Goal: Task Accomplishment & Management: Use online tool/utility

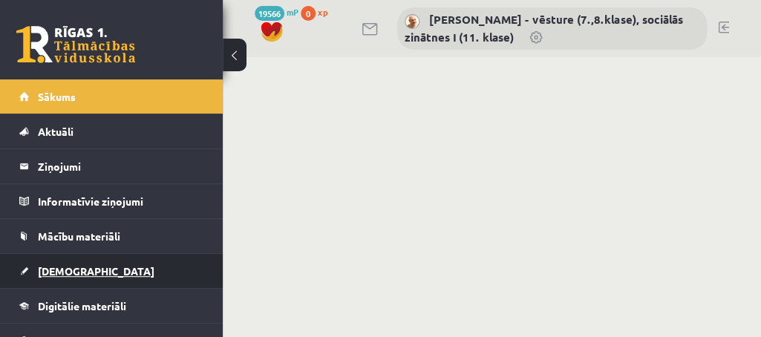
click at [70, 270] on span "[DEMOGRAPHIC_DATA]" at bounding box center [96, 270] width 116 height 13
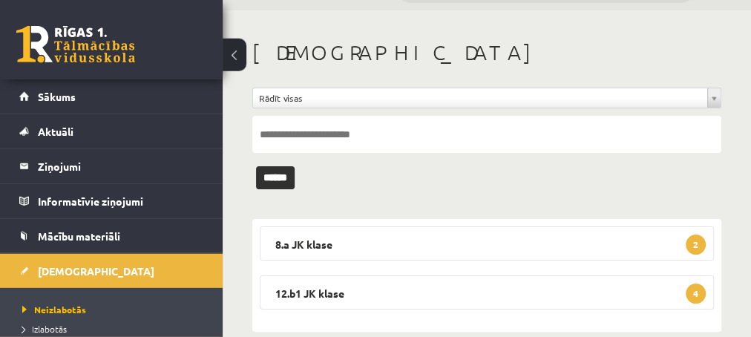
scroll to position [70, 0]
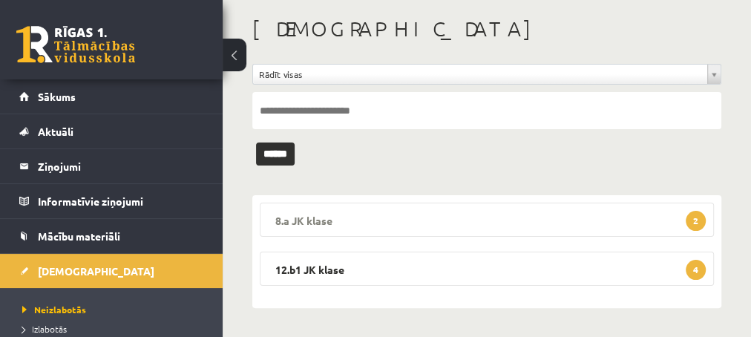
click at [692, 216] on span "2" at bounding box center [696, 221] width 20 height 20
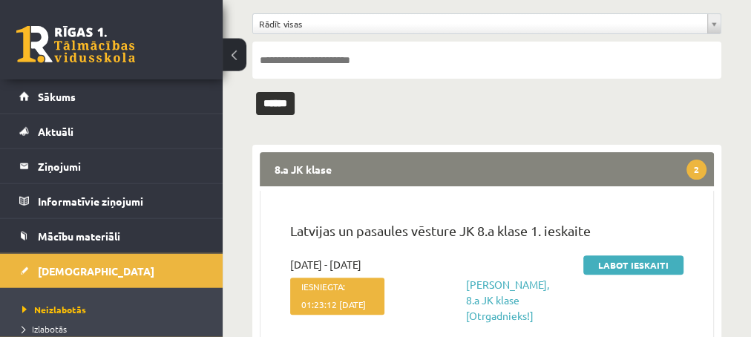
scroll to position [151, 0]
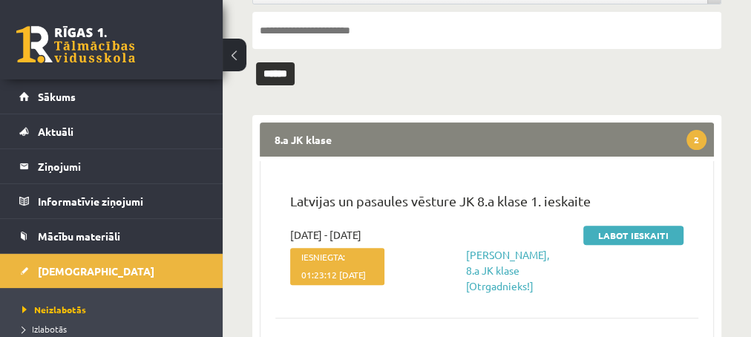
click at [234, 94] on div "**********" at bounding box center [487, 240] width 528 height 666
click at [740, 139] on div "**********" at bounding box center [487, 240] width 528 height 666
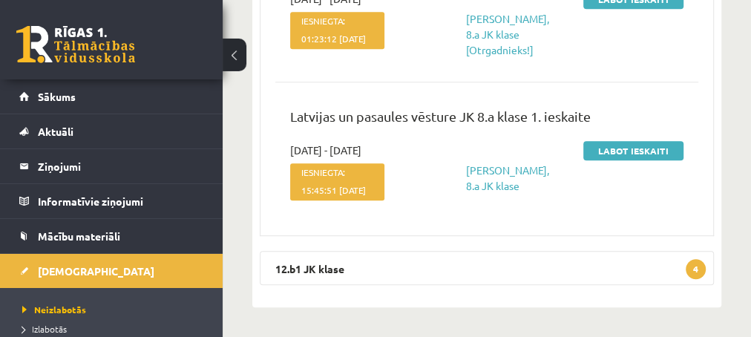
scroll to position [426, 0]
click at [692, 262] on span "4" at bounding box center [696, 269] width 20 height 20
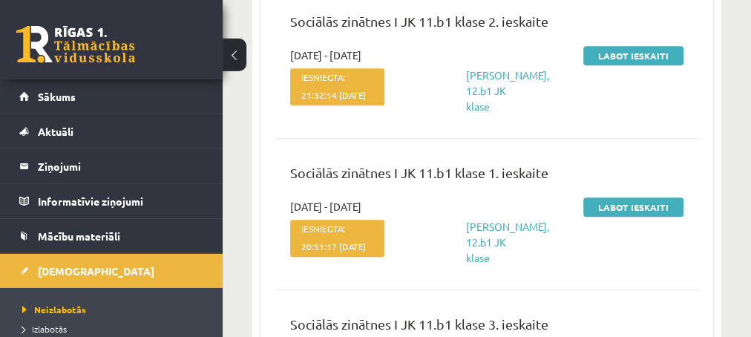
scroll to position [721, 0]
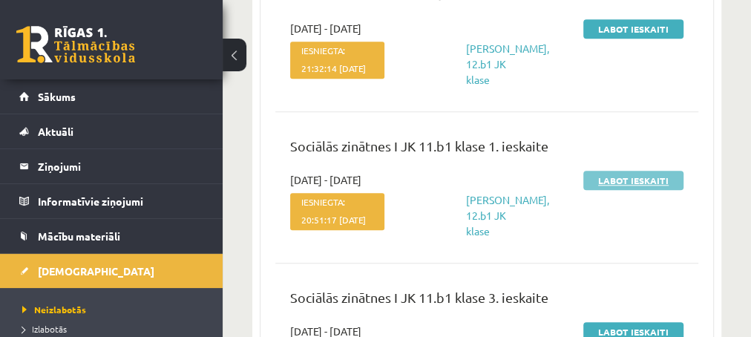
click at [605, 190] on link "Labot ieskaiti" at bounding box center [633, 180] width 100 height 19
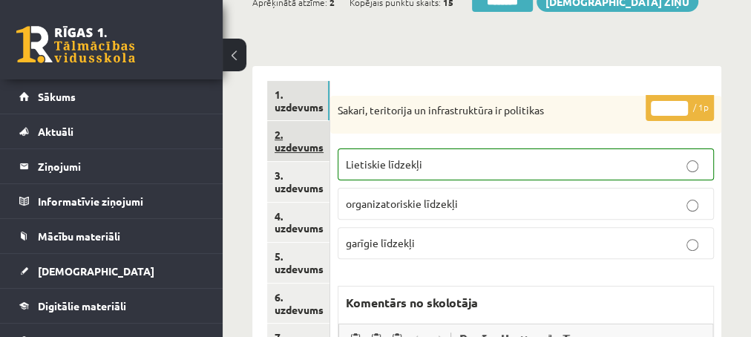
click at [297, 148] on link "2. uzdevums" at bounding box center [298, 141] width 62 height 40
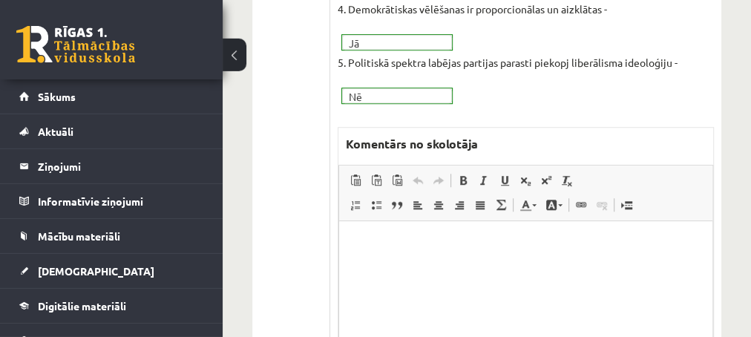
scroll to position [561, 0]
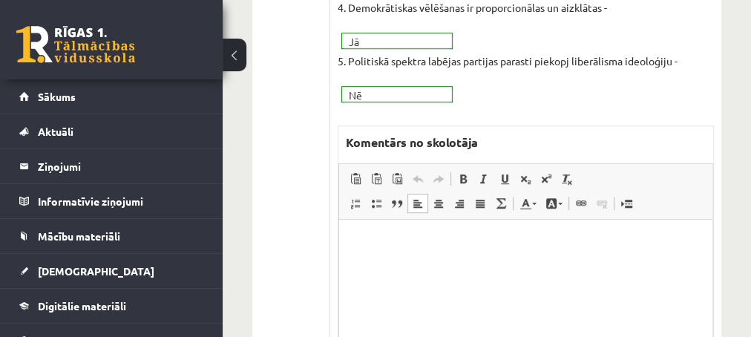
click at [382, 235] on p "Editor, wiswyg-editor-47025742302220-1757255027-102" at bounding box center [525, 242] width 344 height 16
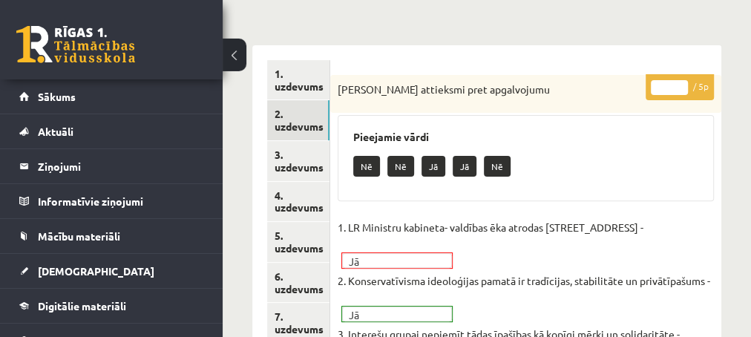
scroll to position [240, 0]
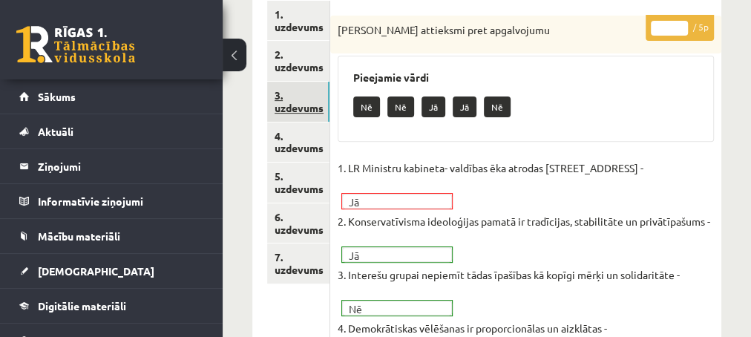
click at [301, 107] on link "3. uzdevums" at bounding box center [298, 102] width 62 height 40
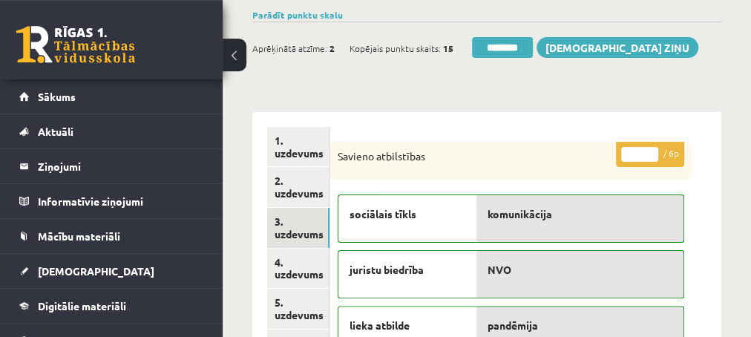
scroll to position [80, 0]
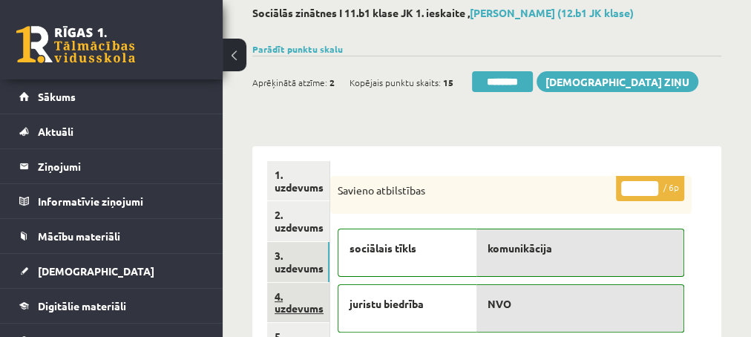
click at [296, 304] on link "4. uzdevums" at bounding box center [298, 303] width 62 height 40
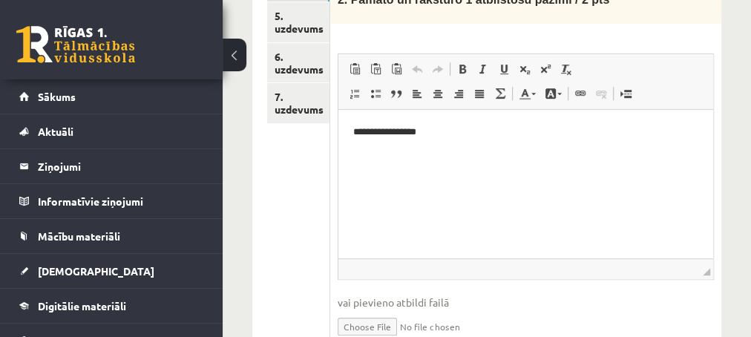
scroll to position [481, 0]
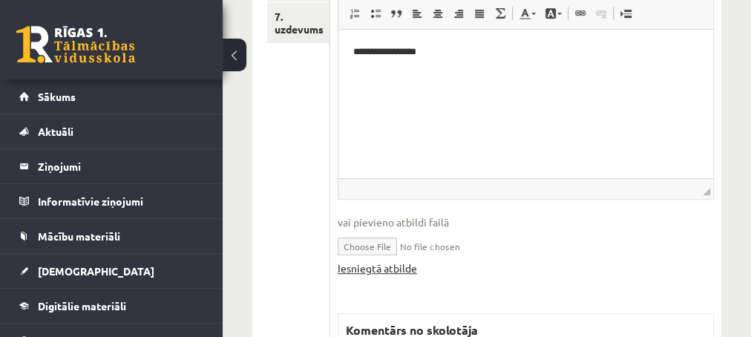
click at [367, 262] on link "Iesniegtā atbilde" at bounding box center [377, 268] width 79 height 16
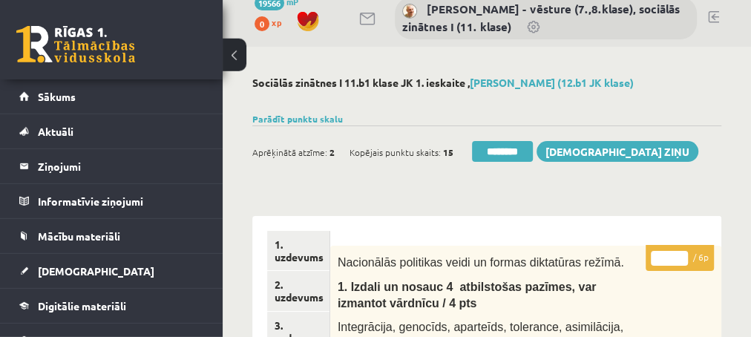
scroll to position [0, 0]
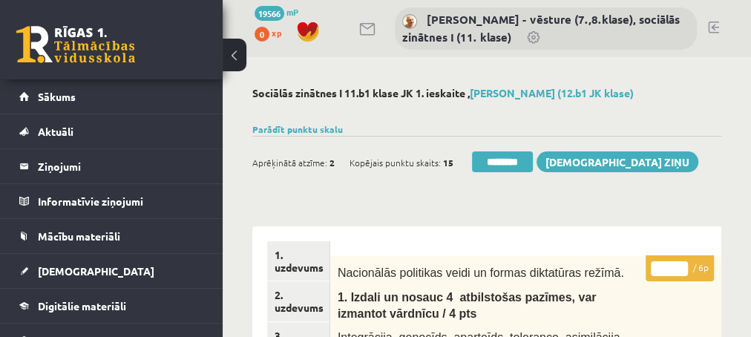
type input "*"
click at [679, 264] on input "*" at bounding box center [669, 268] width 37 height 15
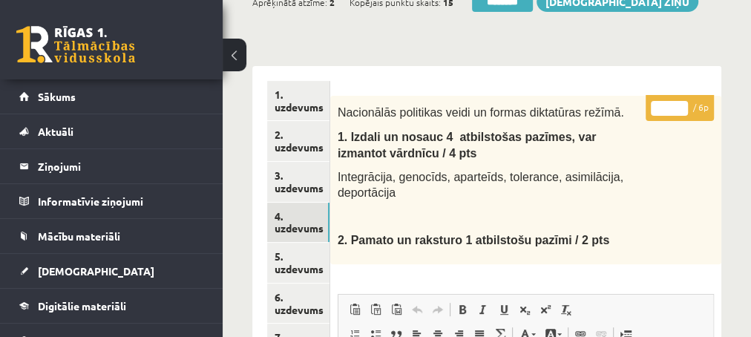
scroll to position [240, 0]
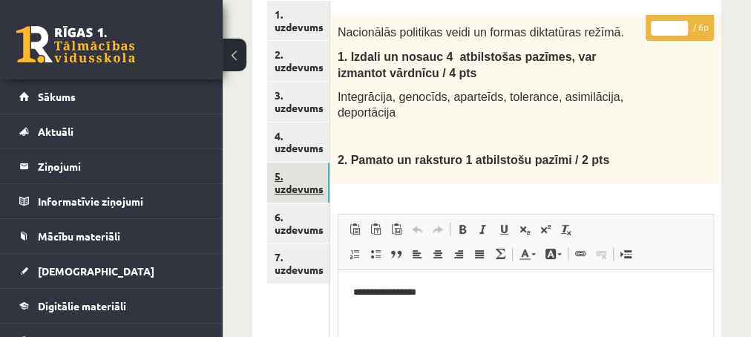
click at [306, 189] on link "5. uzdevums" at bounding box center [298, 183] width 62 height 40
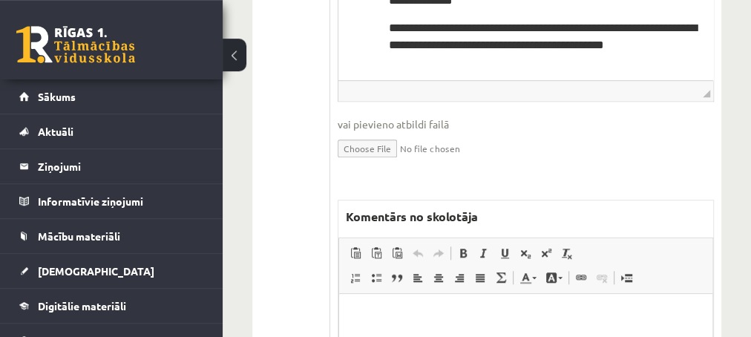
scroll to position [641, 0]
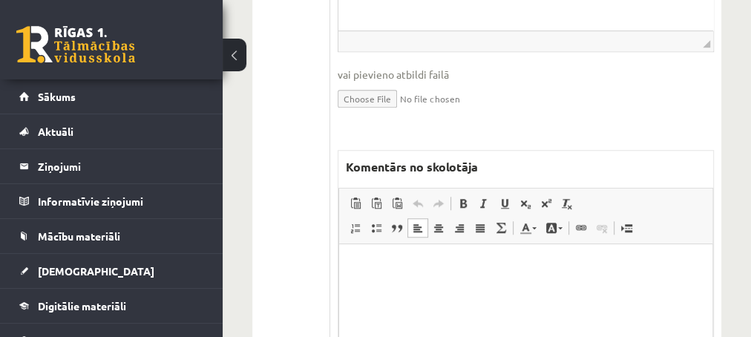
click at [411, 262] on p "Editor, wiswyg-editor-47024937596380-1757255238-360" at bounding box center [525, 266] width 344 height 16
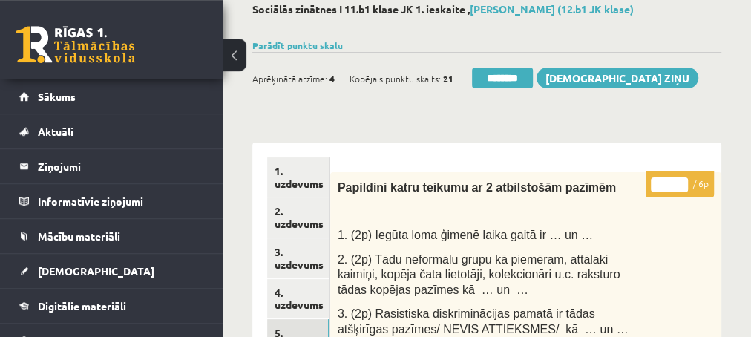
scroll to position [80, 0]
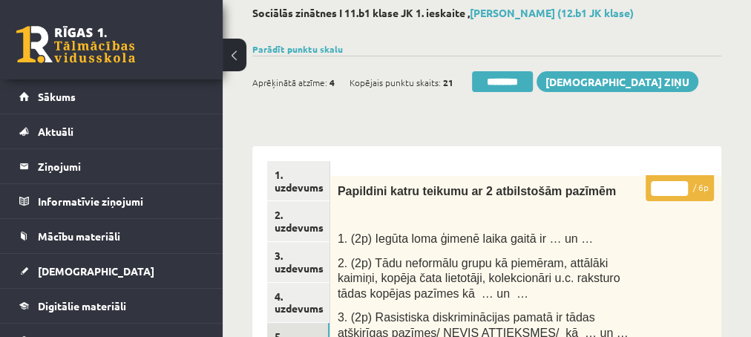
click at [681, 185] on input "*" at bounding box center [669, 188] width 37 height 15
type input "*"
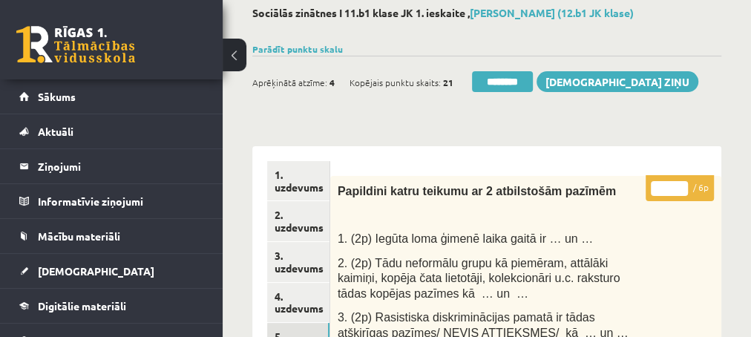
click at [681, 185] on input "*" at bounding box center [669, 188] width 37 height 15
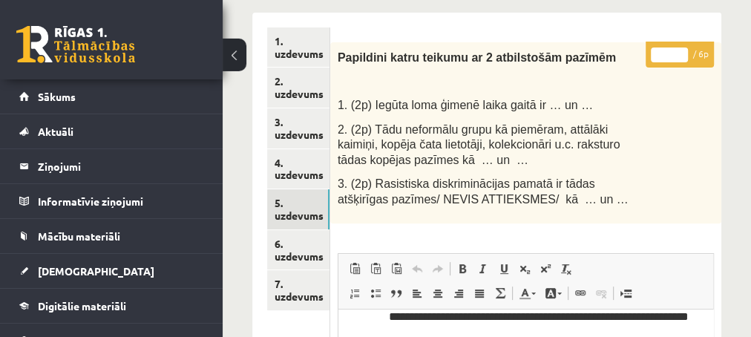
scroll to position [240, 0]
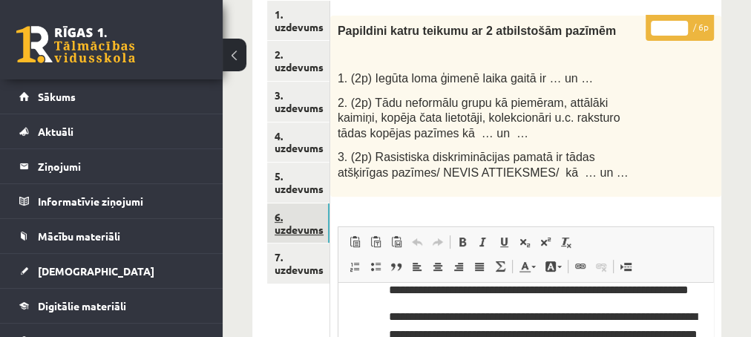
click at [301, 229] on link "6. uzdevums" at bounding box center [298, 223] width 62 height 40
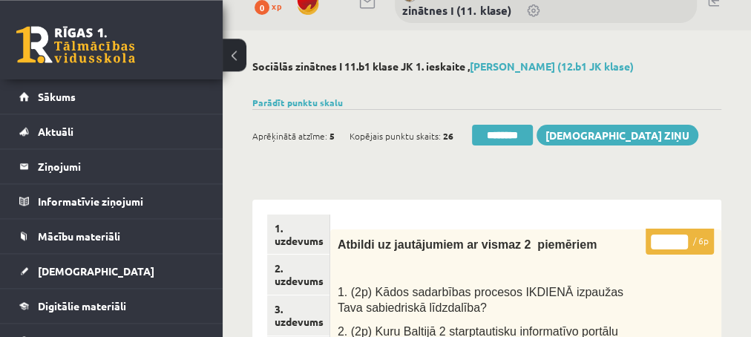
scroll to position [0, 0]
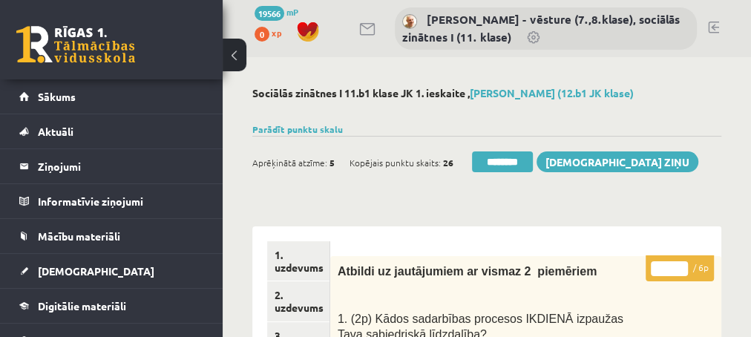
type input "*"
click at [680, 262] on input "*" at bounding box center [669, 268] width 37 height 15
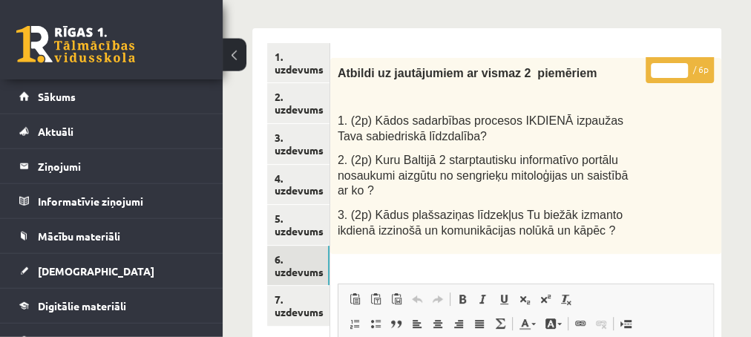
scroll to position [240, 0]
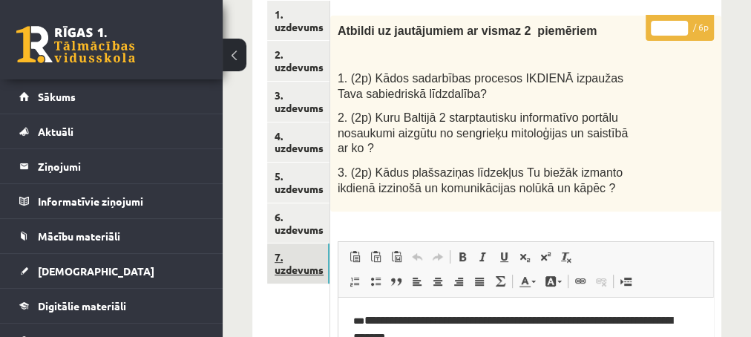
click at [300, 271] on link "7. uzdevums" at bounding box center [298, 263] width 62 height 40
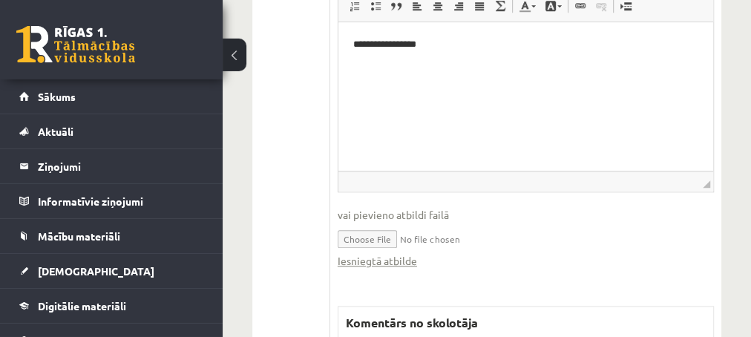
scroll to position [721, 0]
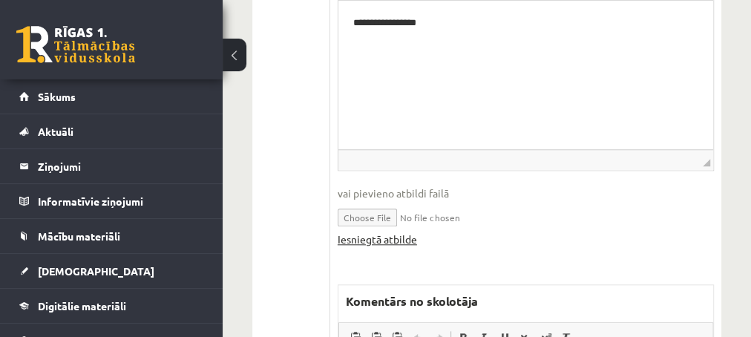
click at [390, 232] on link "Iesniegtā atbilde" at bounding box center [377, 240] width 79 height 16
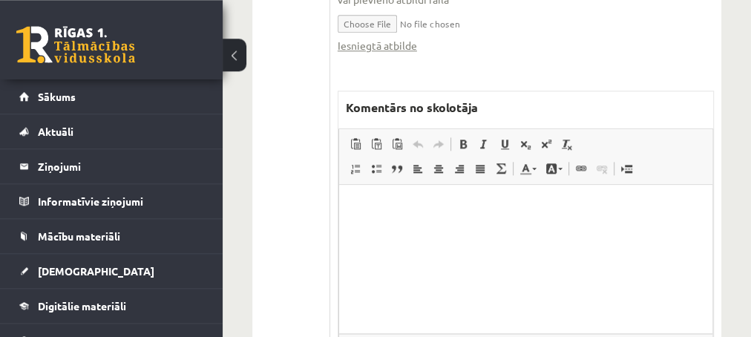
scroll to position [993, 0]
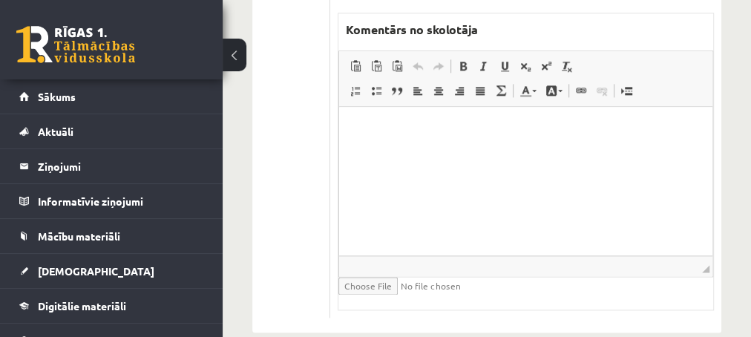
click at [420, 131] on p "Editor, wiswyg-editor-47024820799180-1757255328-900" at bounding box center [525, 129] width 344 height 16
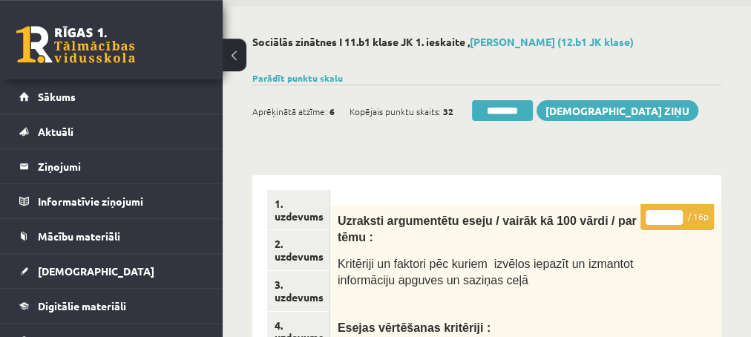
scroll to position [31, 0]
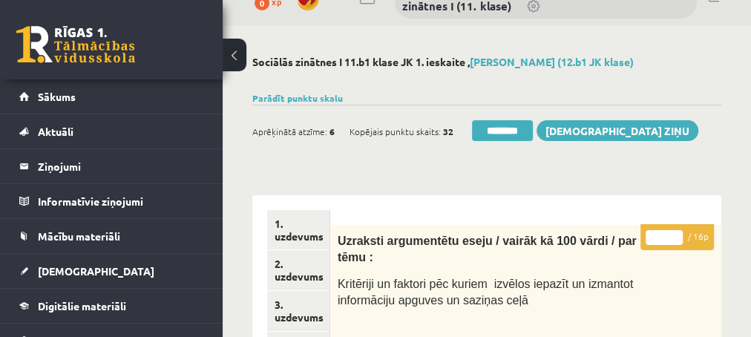
click at [677, 235] on input "*" at bounding box center [664, 237] width 37 height 15
click at [677, 235] on input "**" at bounding box center [664, 237] width 37 height 15
type input "**"
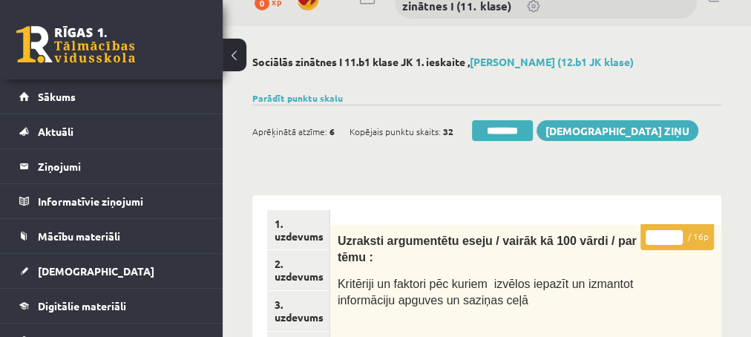
click at [677, 235] on input "**" at bounding box center [664, 237] width 37 height 15
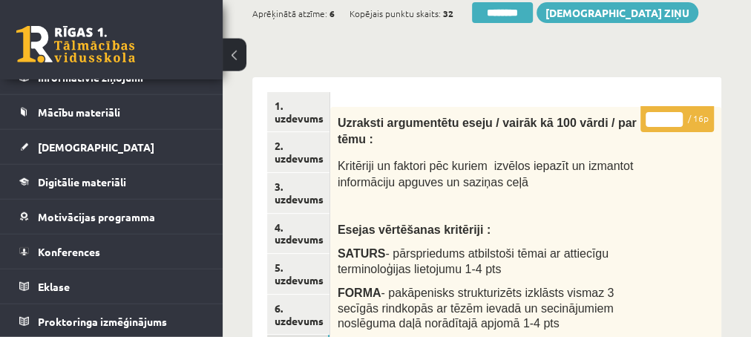
scroll to position [191, 0]
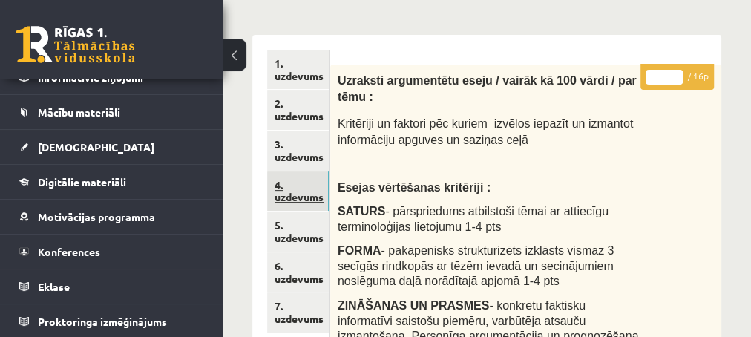
click at [303, 194] on link "4. uzdevums" at bounding box center [298, 191] width 62 height 40
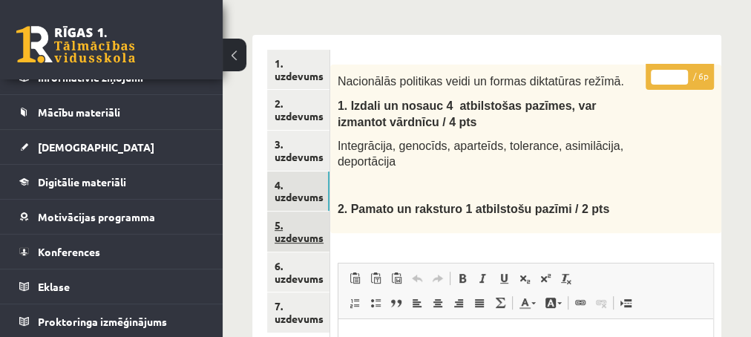
scroll to position [0, 0]
click at [291, 236] on link "5. uzdevums" at bounding box center [298, 231] width 62 height 40
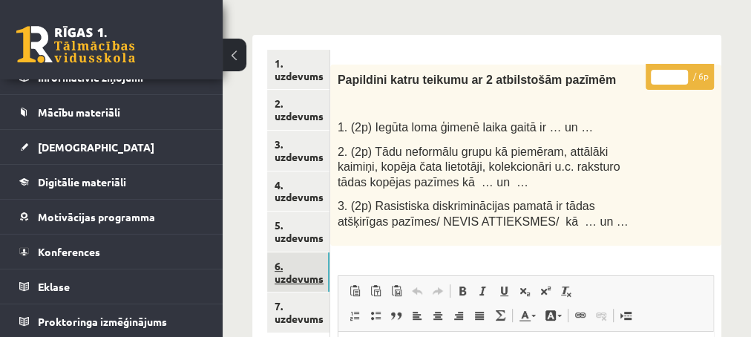
click at [292, 278] on link "6. uzdevums" at bounding box center [298, 272] width 62 height 40
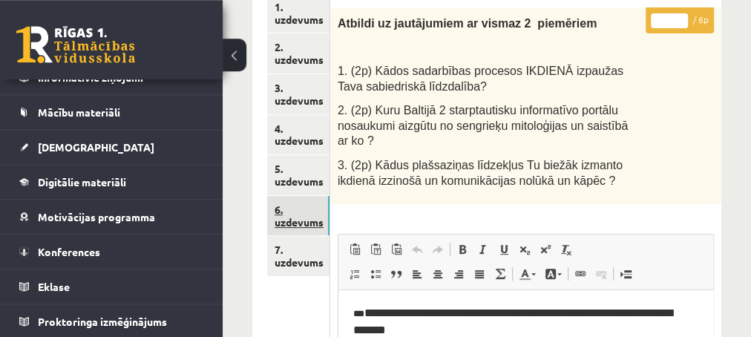
scroll to position [272, 0]
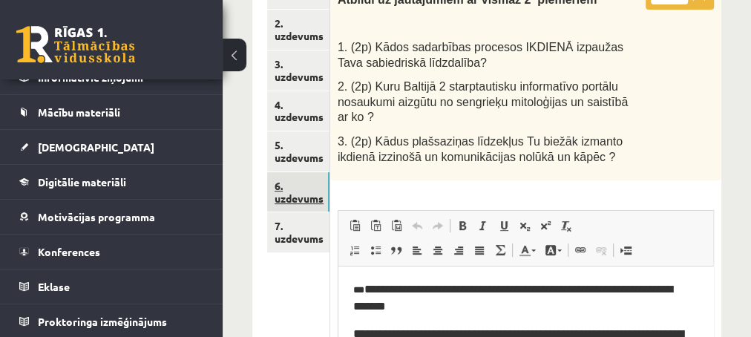
click at [286, 198] on link "6. uzdevums" at bounding box center [298, 192] width 62 height 40
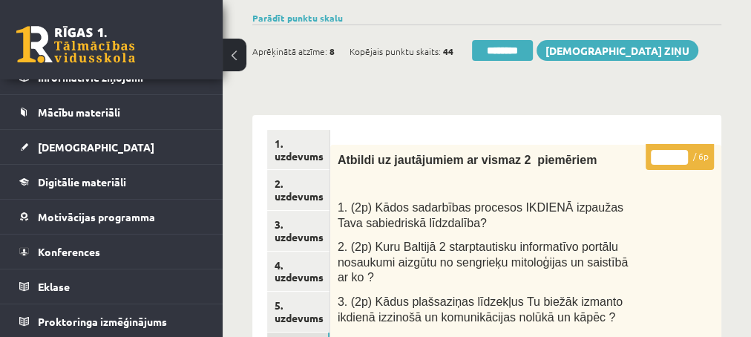
scroll to position [0, 0]
click at [493, 49] on input "********" at bounding box center [502, 50] width 61 height 21
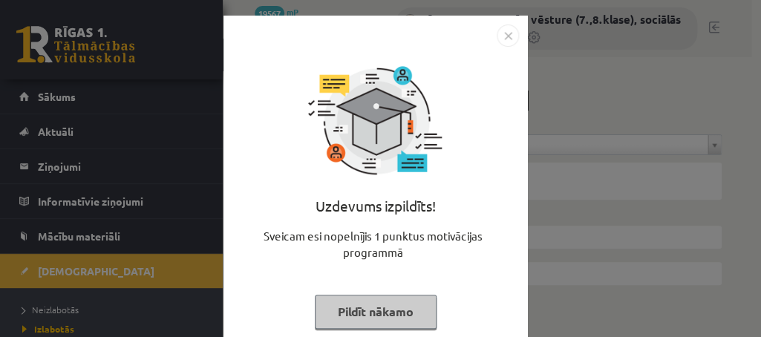
click at [358, 321] on button "Pildīt nākamo" at bounding box center [376, 312] width 122 height 34
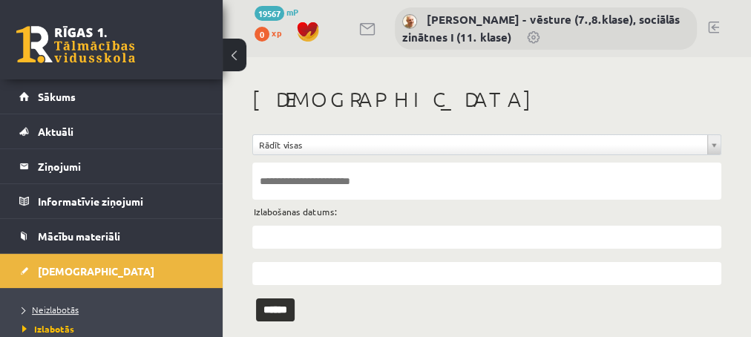
click at [45, 306] on span "Neizlabotās" at bounding box center [50, 309] width 56 height 12
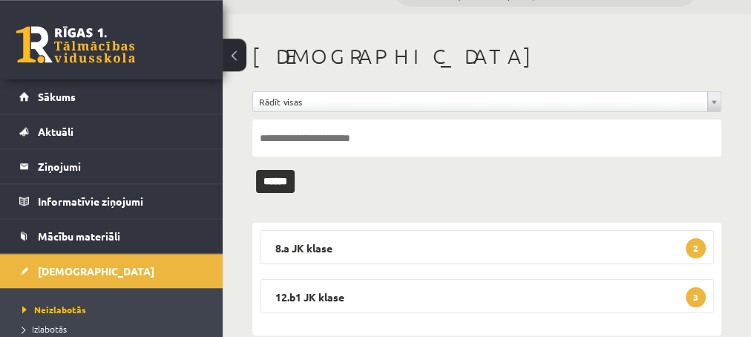
scroll to position [70, 0]
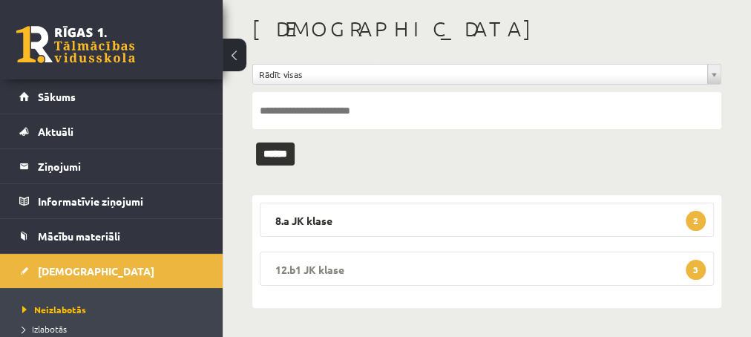
click at [700, 268] on span "3" at bounding box center [696, 270] width 20 height 20
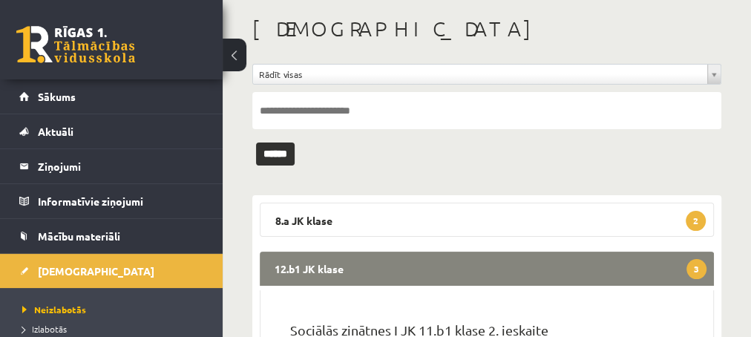
scroll to position [151, 0]
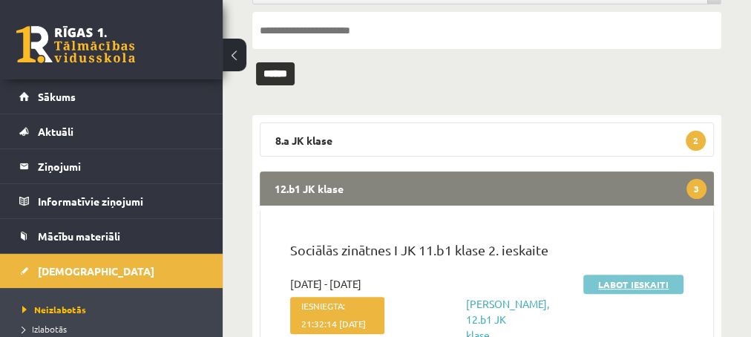
click at [609, 288] on link "Labot ieskaiti" at bounding box center [633, 284] width 100 height 19
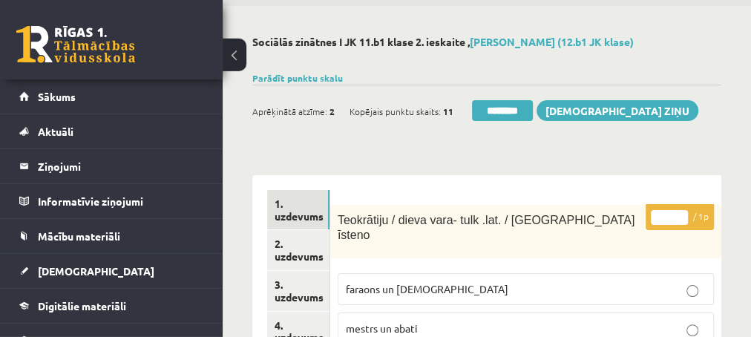
scroll to position [80, 0]
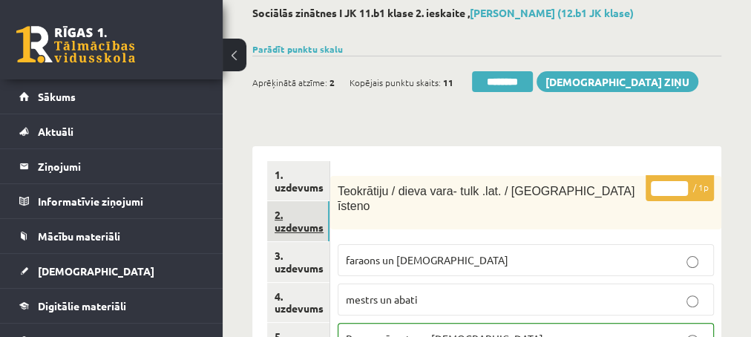
click at [289, 226] on link "2. uzdevums" at bounding box center [298, 221] width 62 height 40
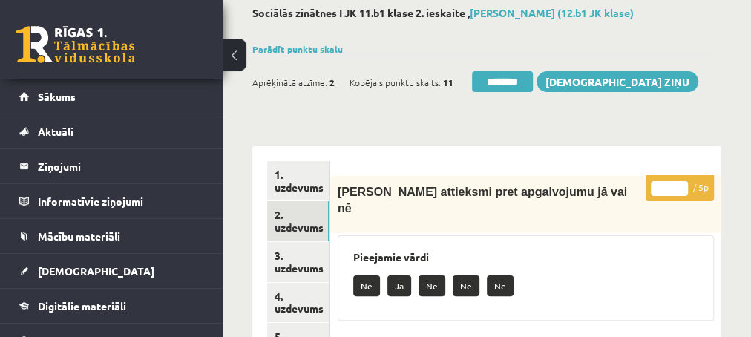
scroll to position [0, 0]
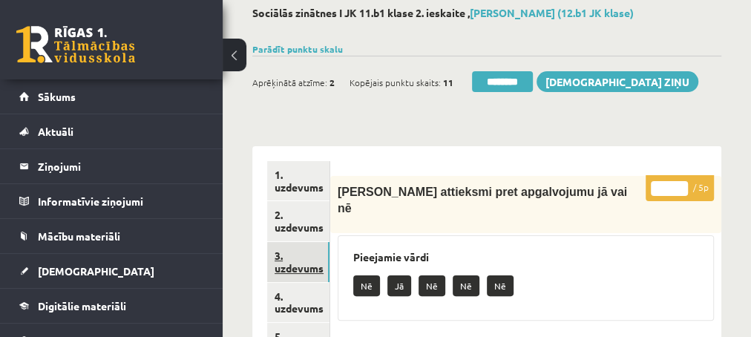
click at [301, 266] on link "3. uzdevums" at bounding box center [298, 262] width 62 height 40
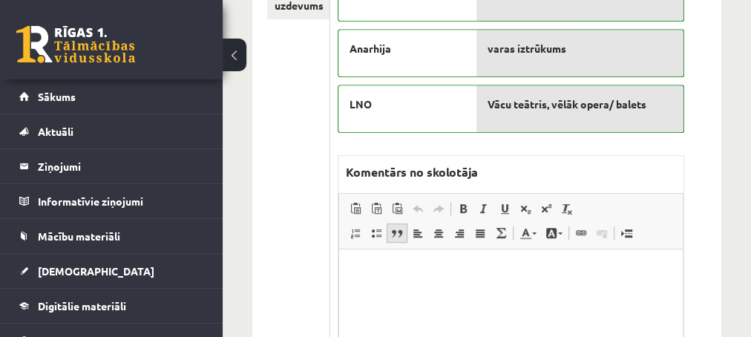
scroll to position [561, 0]
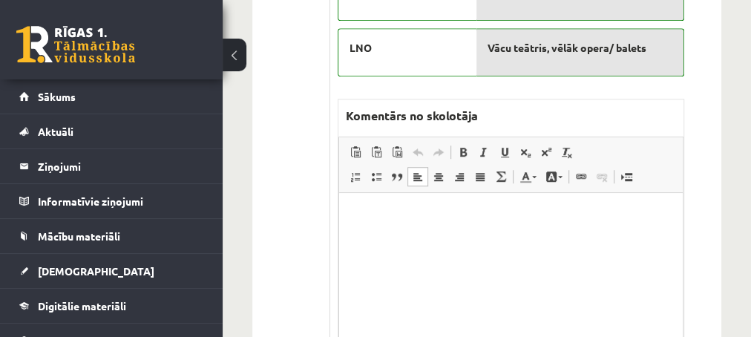
click at [390, 214] on p "Editor, wiswyg-editor-47025019558540-1757255565-371" at bounding box center [510, 216] width 314 height 16
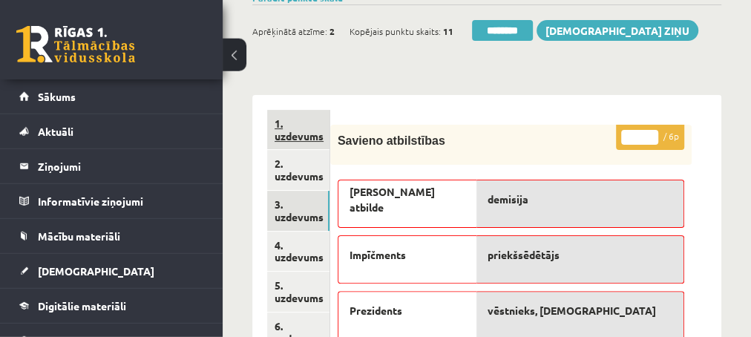
scroll to position [160, 0]
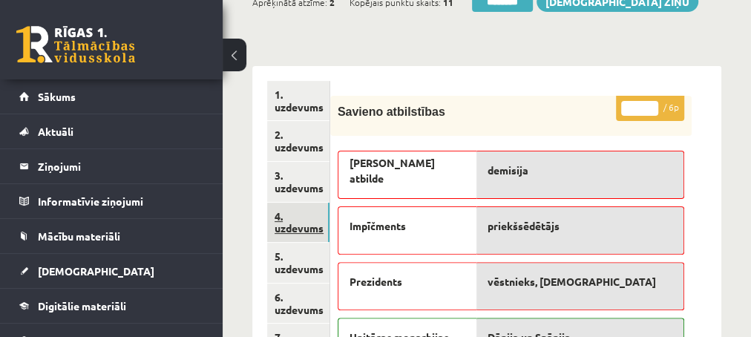
click at [309, 229] on link "4. uzdevums" at bounding box center [298, 223] width 62 height 40
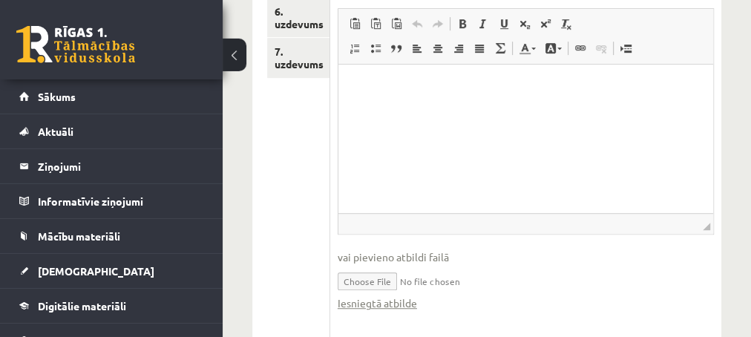
scroll to position [481, 0]
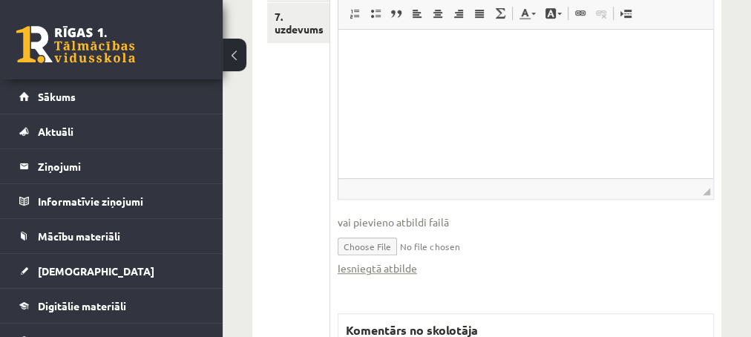
drag, startPoint x: 276, startPoint y: 146, endPoint x: 297, endPoint y: 124, distance: 30.5
click at [295, 125] on ul "1. uzdevums 2. uzdevums 3. uzdevums 4. uzdevums 5. uzdevums 6. uzdevums 7. uzde…" at bounding box center [298, 189] width 63 height 859
click at [378, 263] on link "Iesniegtā atbilde" at bounding box center [377, 268] width 79 height 16
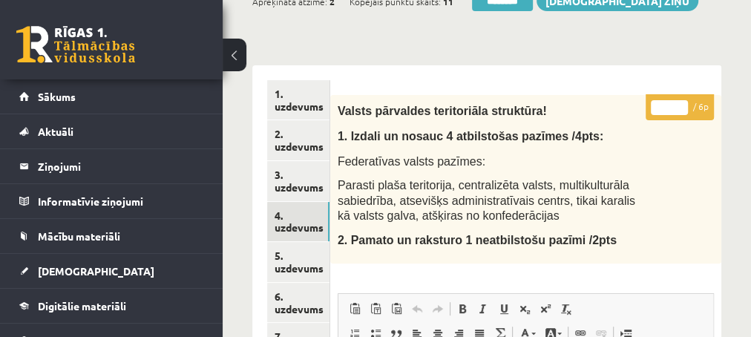
scroll to position [160, 0]
type input "*"
click at [683, 103] on input "*" at bounding box center [669, 108] width 37 height 15
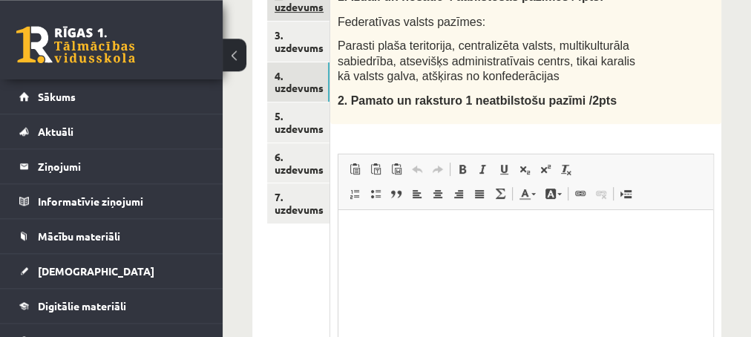
scroll to position [321, 0]
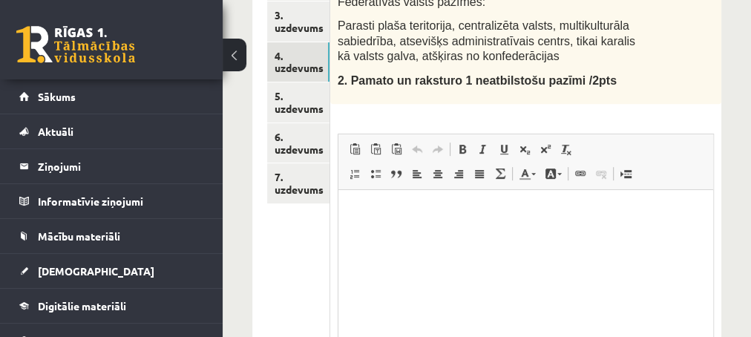
click at [240, 139] on div "Sociālās zinātnes I JK 11.b1 klase 2. ieskaite , Linda Blūma (12.b1 JK klase) P…" at bounding box center [487, 280] width 528 height 1086
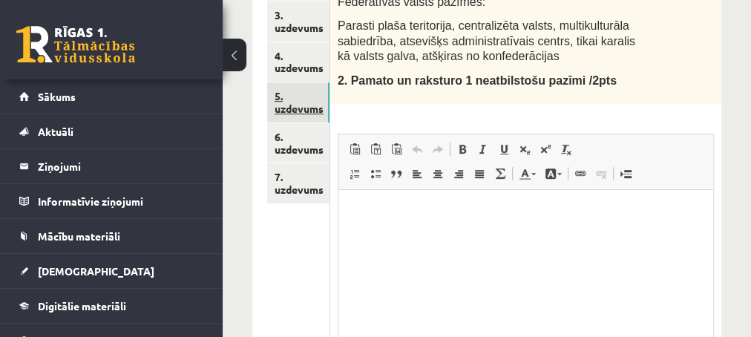
click at [301, 109] on link "5. uzdevums" at bounding box center [298, 102] width 62 height 40
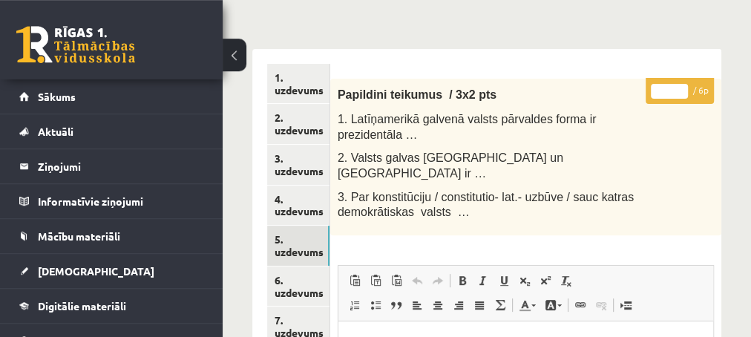
scroll to position [0, 0]
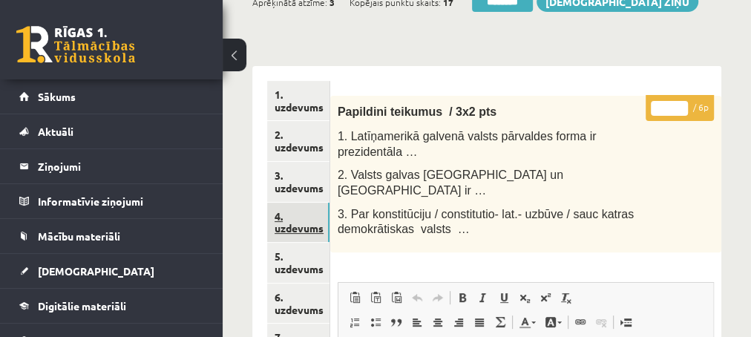
click at [304, 226] on link "4. uzdevums" at bounding box center [298, 223] width 62 height 40
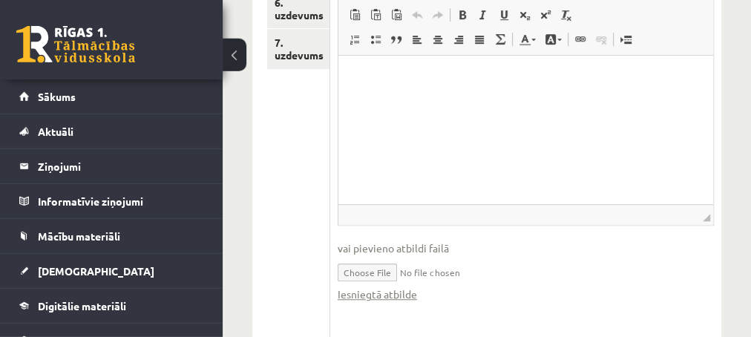
scroll to position [481, 0]
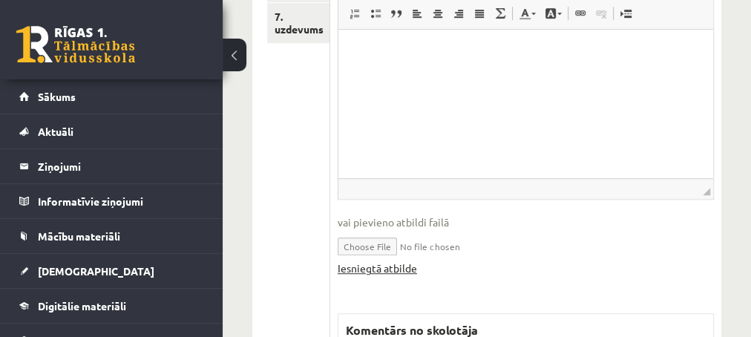
click at [382, 265] on link "Iesniegtā atbilde" at bounding box center [377, 268] width 79 height 16
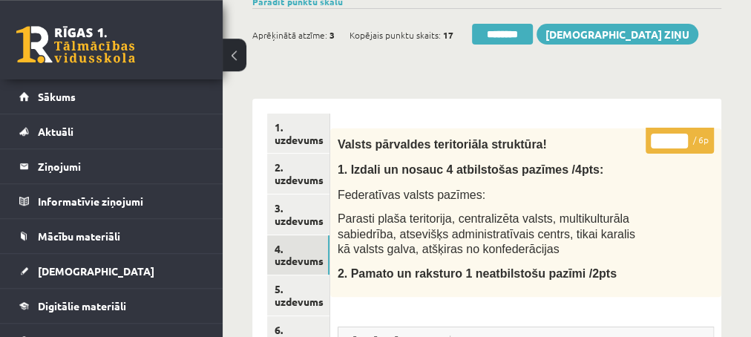
scroll to position [160, 0]
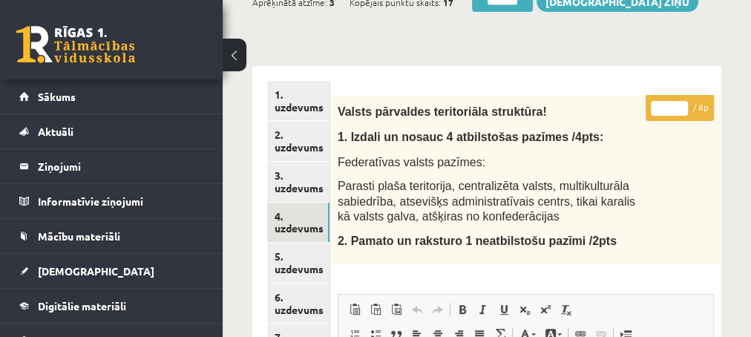
type input "*"
click at [680, 108] on input "*" at bounding box center [669, 108] width 37 height 15
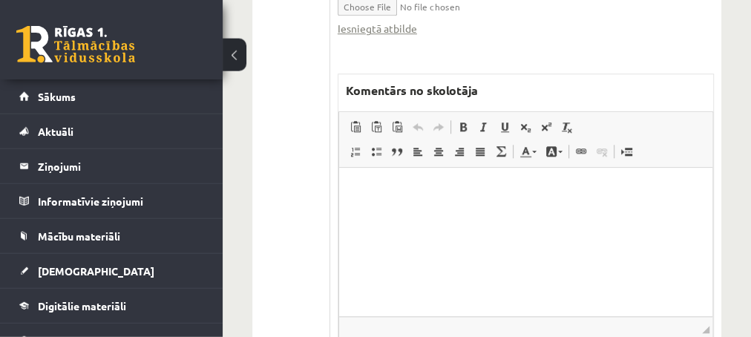
scroll to position [721, 0]
click at [381, 196] on p "Editor, wiswyg-editor-47024888284640-1757255686-450" at bounding box center [525, 190] width 344 height 16
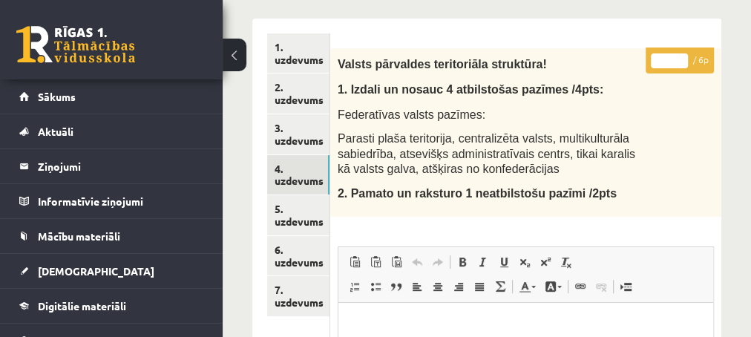
scroll to position [240, 0]
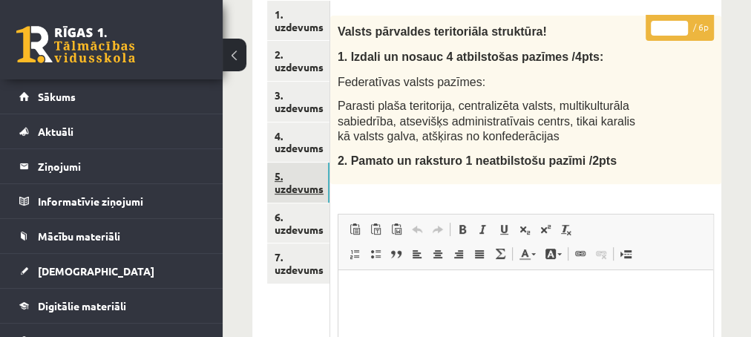
click at [306, 188] on link "5. uzdevums" at bounding box center [298, 183] width 62 height 40
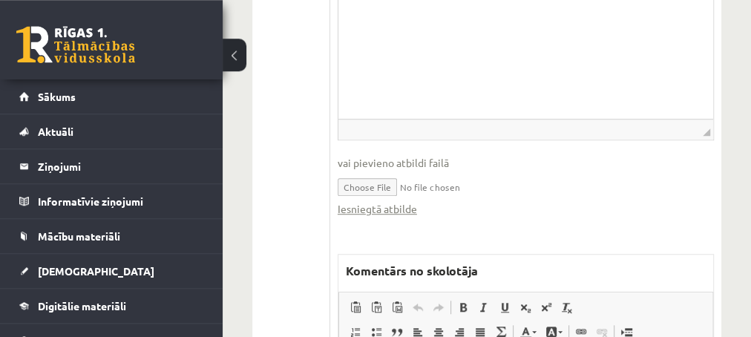
scroll to position [561, 0]
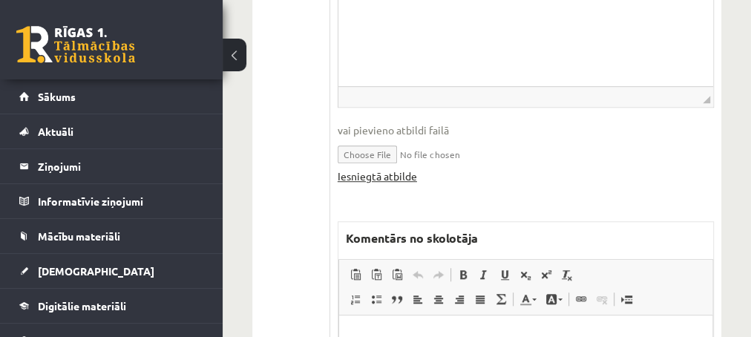
click at [371, 168] on link "Iesniegtā atbilde" at bounding box center [377, 176] width 79 height 16
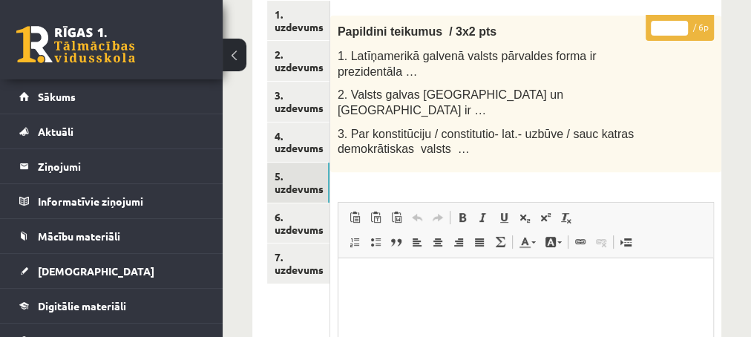
scroll to position [321, 0]
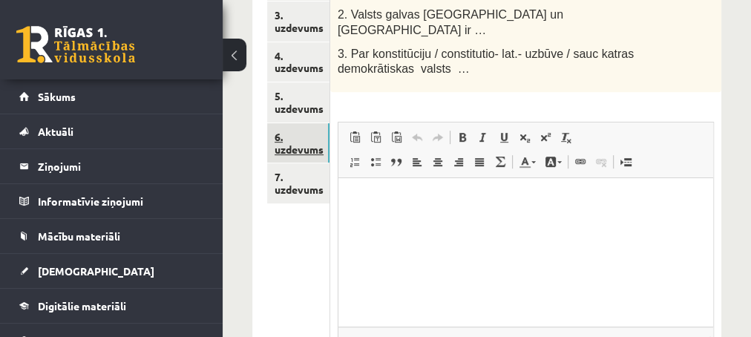
click at [291, 148] on link "6. uzdevums" at bounding box center [298, 143] width 62 height 40
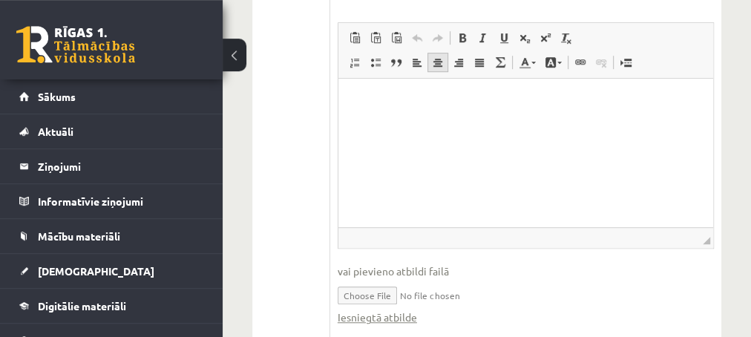
scroll to position [561, 0]
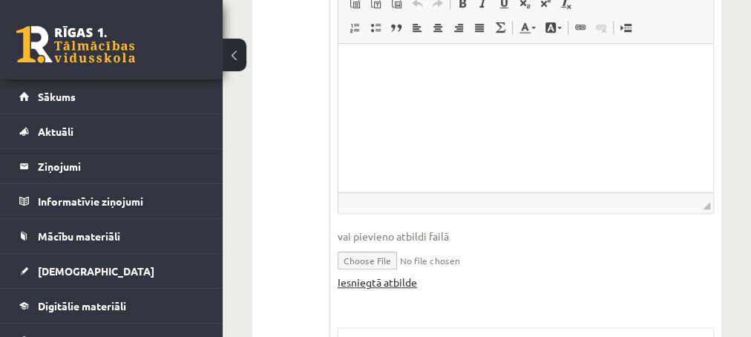
click at [371, 275] on link "Iesniegtā atbilde" at bounding box center [377, 283] width 79 height 16
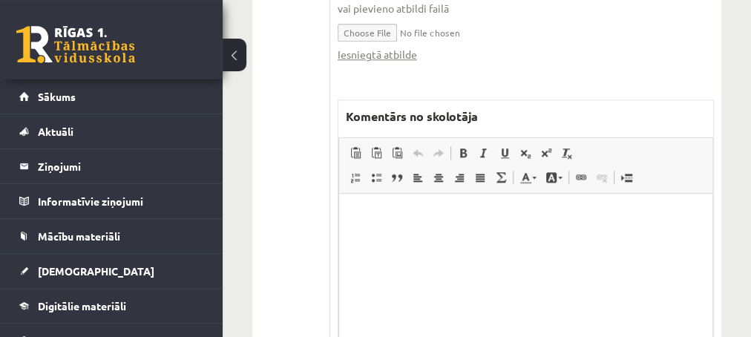
scroll to position [801, 0]
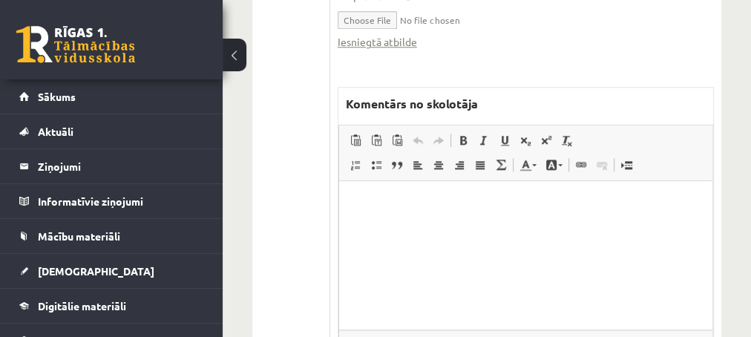
click at [402, 220] on html at bounding box center [524, 255] width 373 height 148
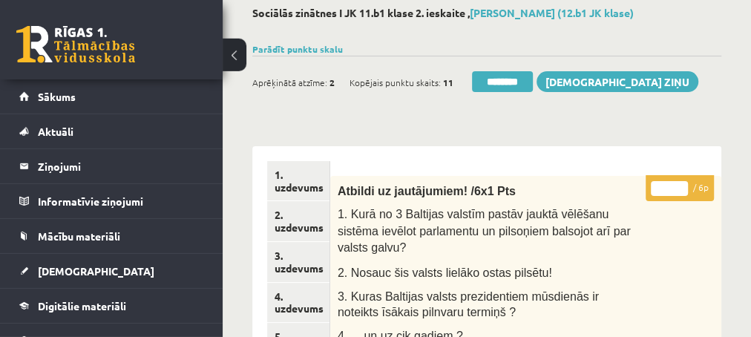
scroll to position [0, 0]
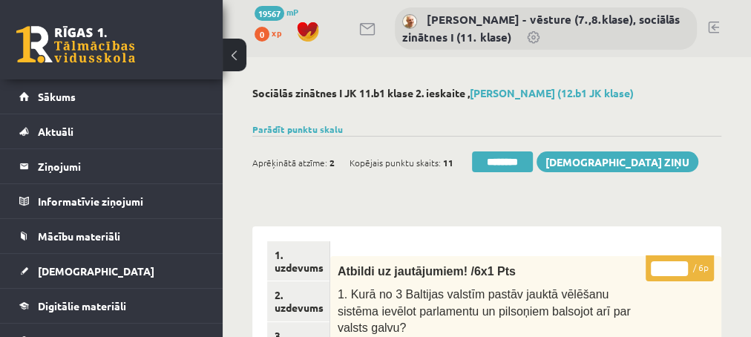
click at [683, 262] on input "*" at bounding box center [669, 268] width 37 height 15
type input "*"
click at [683, 262] on input "*" at bounding box center [669, 268] width 37 height 15
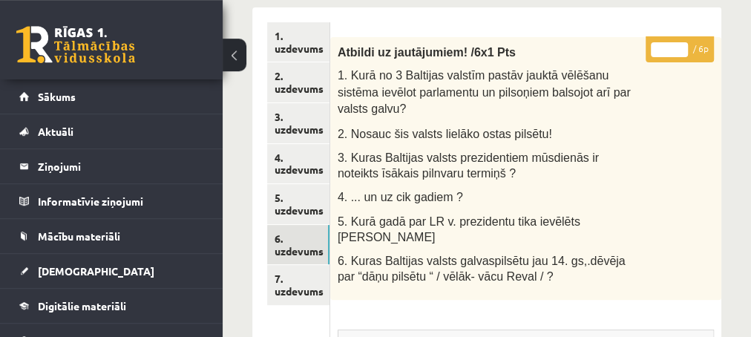
scroll to position [240, 0]
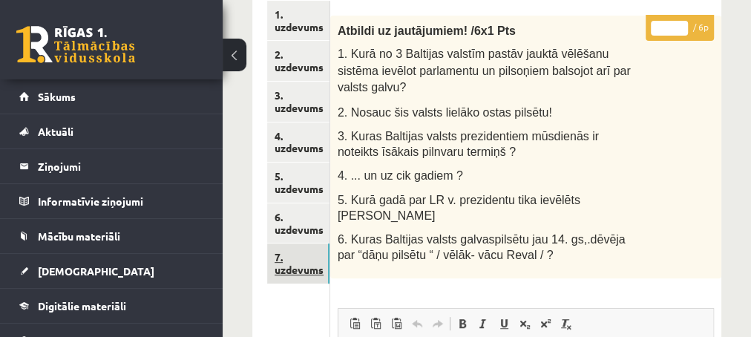
click at [300, 269] on link "7. uzdevums" at bounding box center [298, 263] width 62 height 40
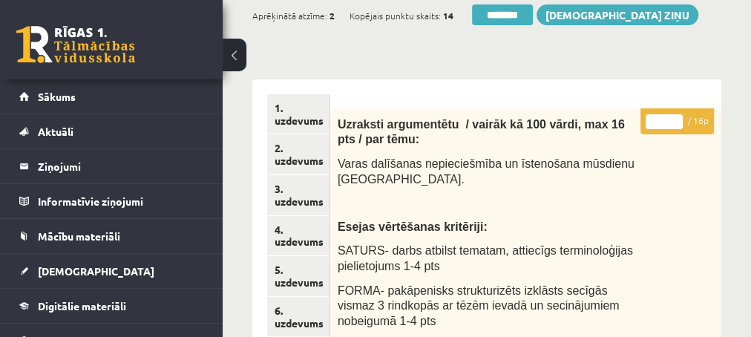
scroll to position [160, 0]
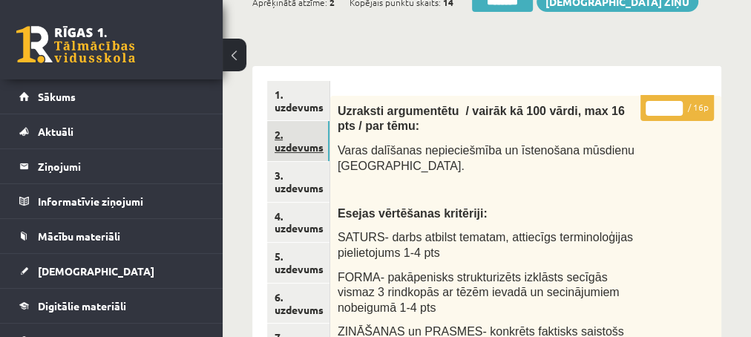
click at [293, 148] on link "2. uzdevums" at bounding box center [298, 141] width 62 height 40
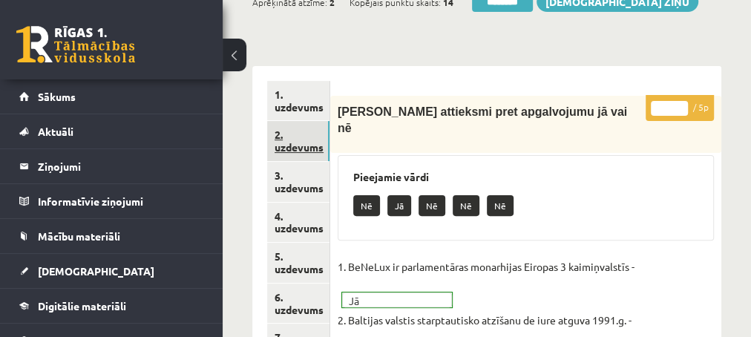
scroll to position [0, 0]
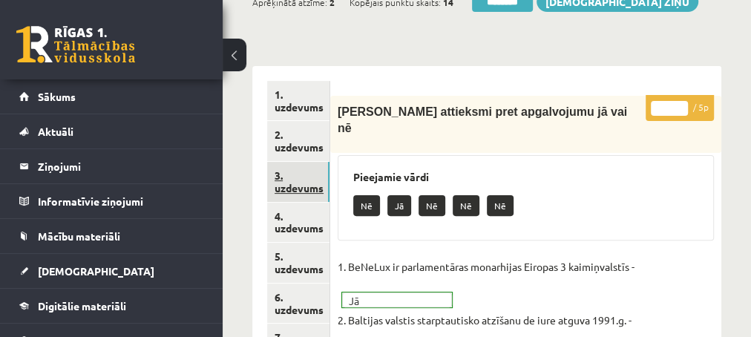
click at [292, 187] on link "3. uzdevums" at bounding box center [298, 182] width 62 height 40
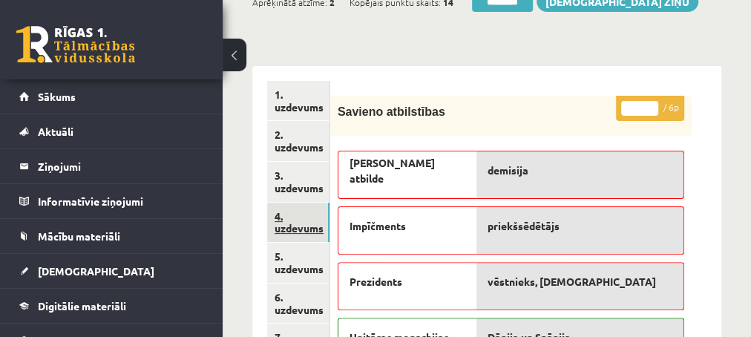
click at [286, 226] on link "4. uzdevums" at bounding box center [298, 223] width 62 height 40
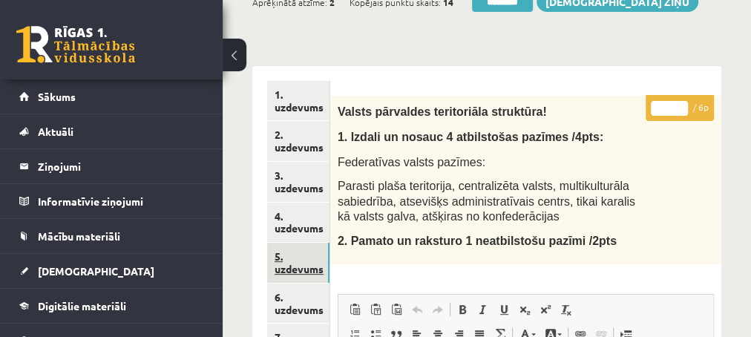
click at [298, 269] on link "5. uzdevums" at bounding box center [298, 263] width 62 height 40
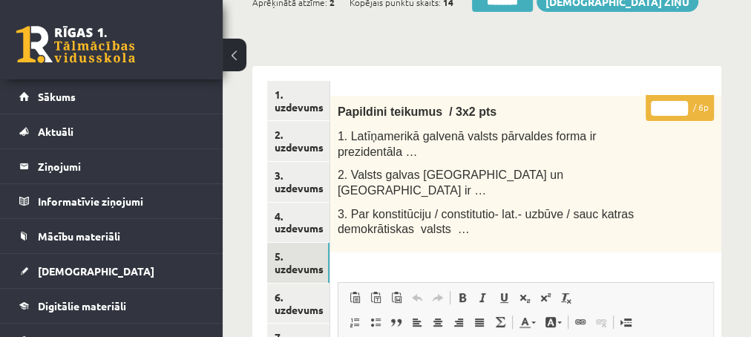
type input "*"
click at [683, 102] on input "*" at bounding box center [669, 108] width 37 height 15
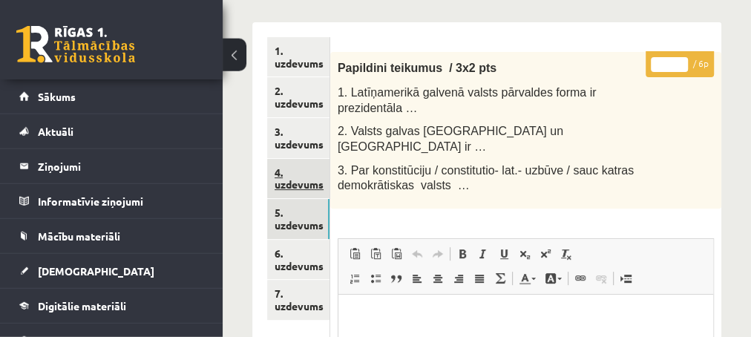
scroll to position [240, 0]
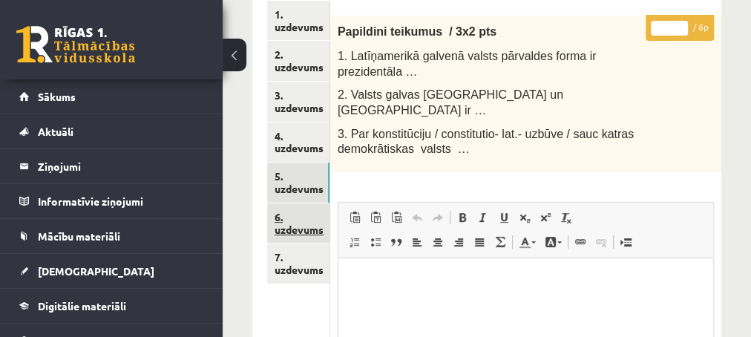
click at [296, 227] on link "6. uzdevums" at bounding box center [298, 223] width 62 height 40
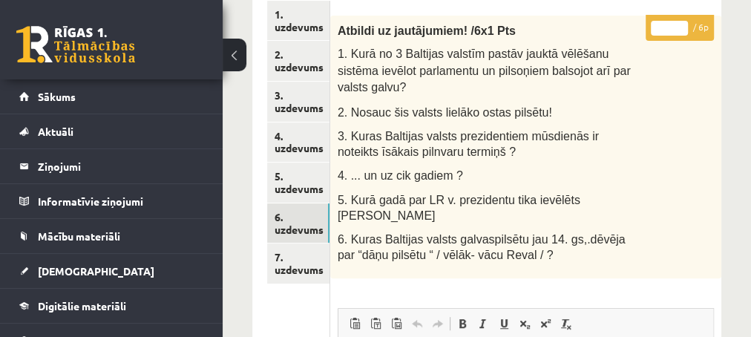
scroll to position [0, 0]
click at [297, 269] on link "7. uzdevums" at bounding box center [298, 263] width 62 height 40
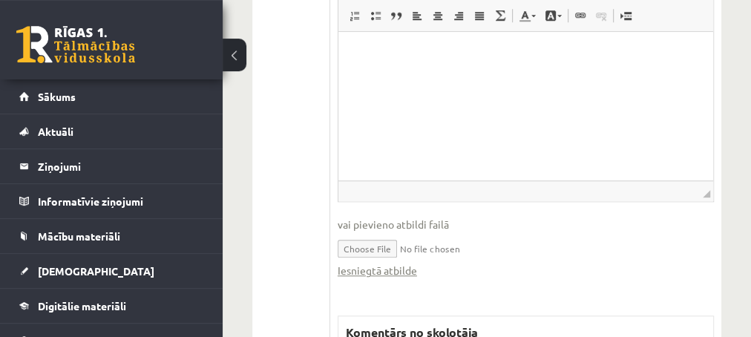
scroll to position [721, 0]
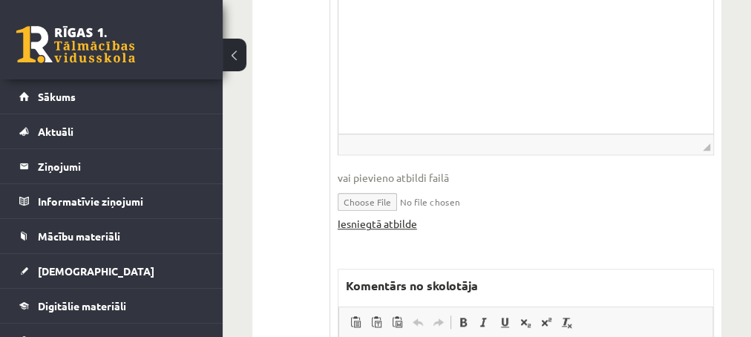
click at [379, 220] on link "Iesniegtā atbilde" at bounding box center [377, 224] width 79 height 16
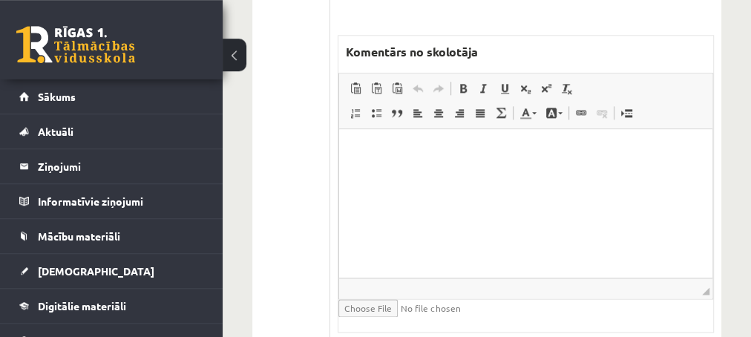
scroll to position [962, 0]
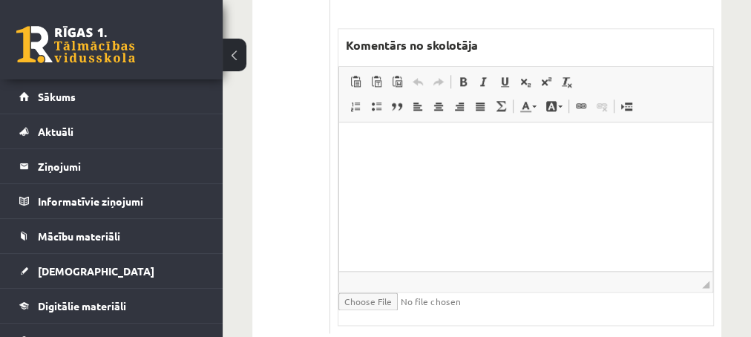
click at [426, 164] on html at bounding box center [524, 196] width 373 height 148
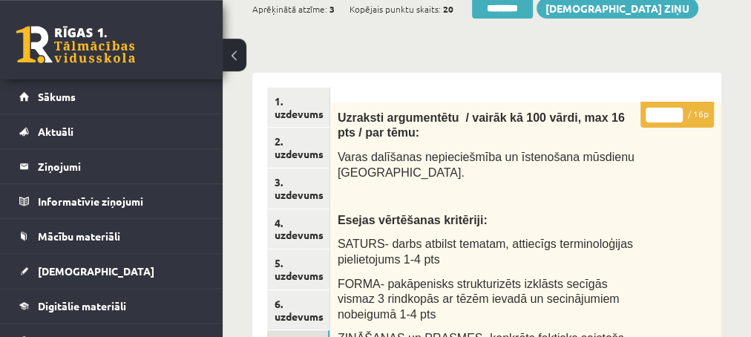
scroll to position [0, 0]
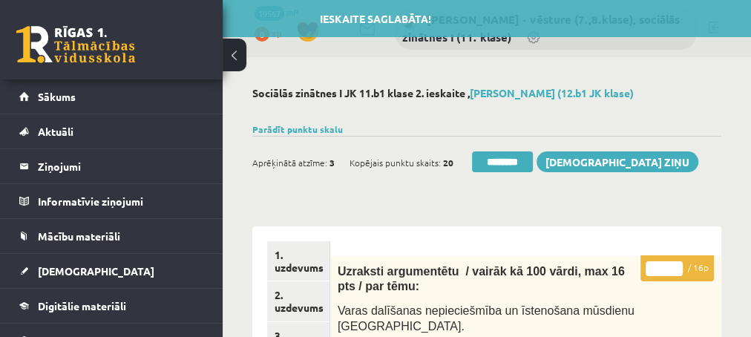
click at [676, 264] on input "*" at bounding box center [664, 268] width 37 height 15
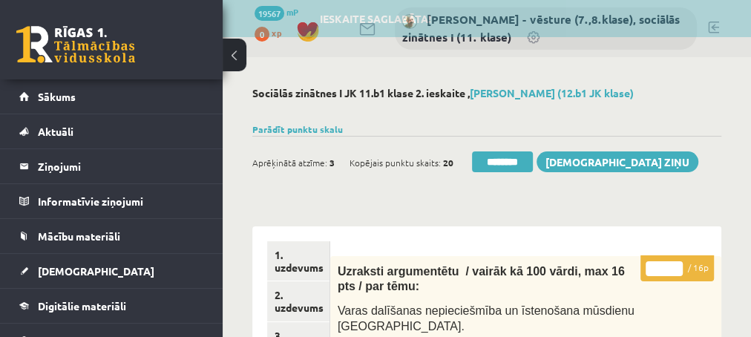
click at [676, 264] on input "*" at bounding box center [664, 268] width 37 height 15
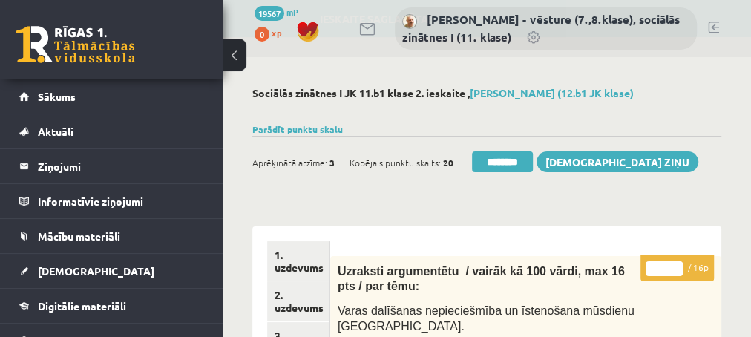
click at [677, 264] on input "*" at bounding box center [664, 268] width 37 height 15
click at [677, 264] on input "**" at bounding box center [664, 268] width 37 height 15
type input "**"
click at [677, 264] on input "**" at bounding box center [664, 268] width 37 height 15
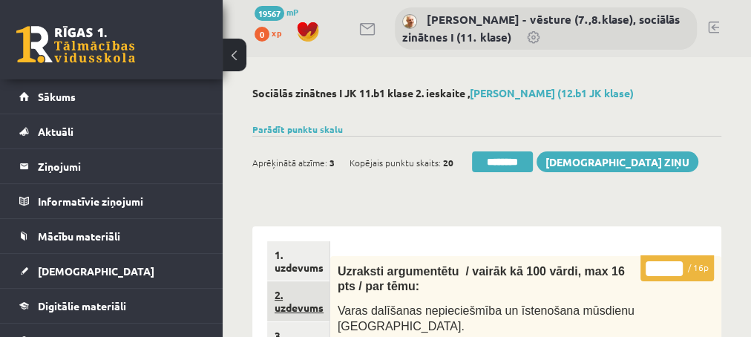
click at [289, 304] on link "2. uzdevums" at bounding box center [298, 301] width 62 height 40
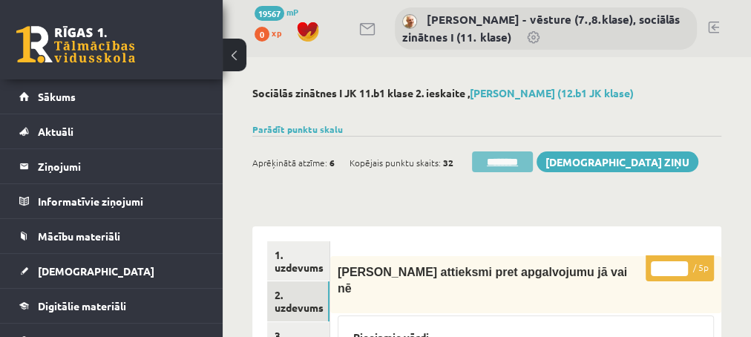
click at [495, 162] on input "********" at bounding box center [502, 161] width 61 height 21
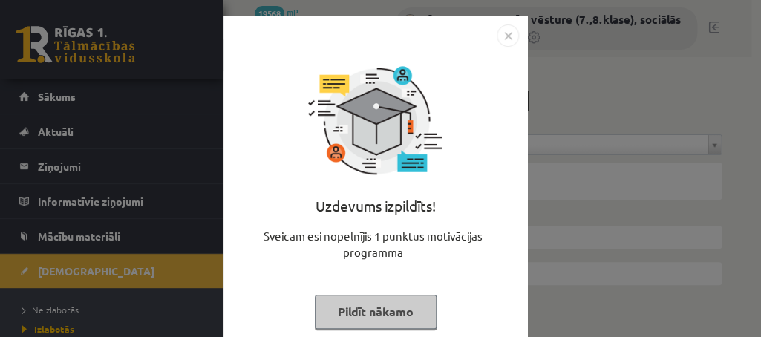
click at [344, 315] on button "Pildīt nākamo" at bounding box center [376, 312] width 122 height 34
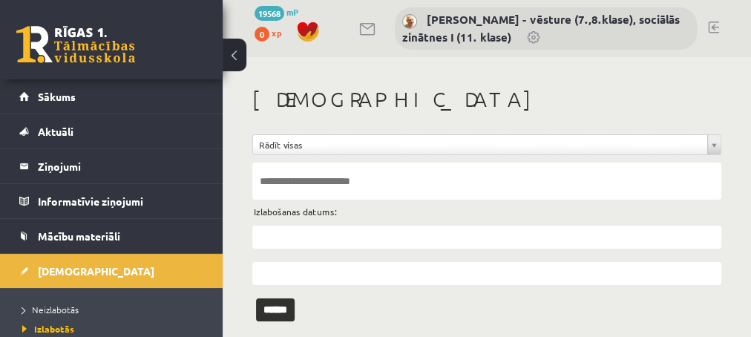
click at [717, 24] on link at bounding box center [713, 28] width 11 height 12
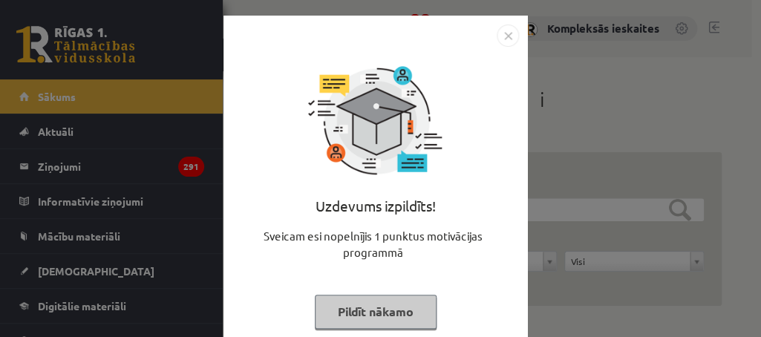
click at [346, 318] on button "Pildīt nākamo" at bounding box center [376, 312] width 122 height 34
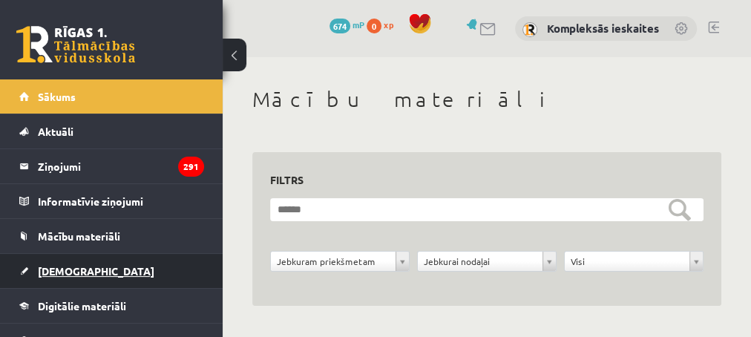
click at [53, 271] on span "[DEMOGRAPHIC_DATA]" at bounding box center [96, 270] width 116 height 13
